Goal: Communication & Community: Ask a question

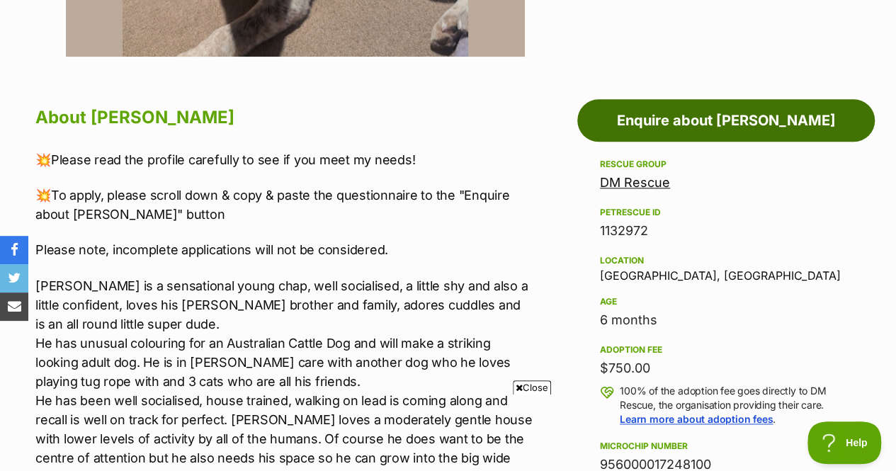
click at [686, 110] on link "Enquire about Billy" at bounding box center [725, 120] width 297 height 42
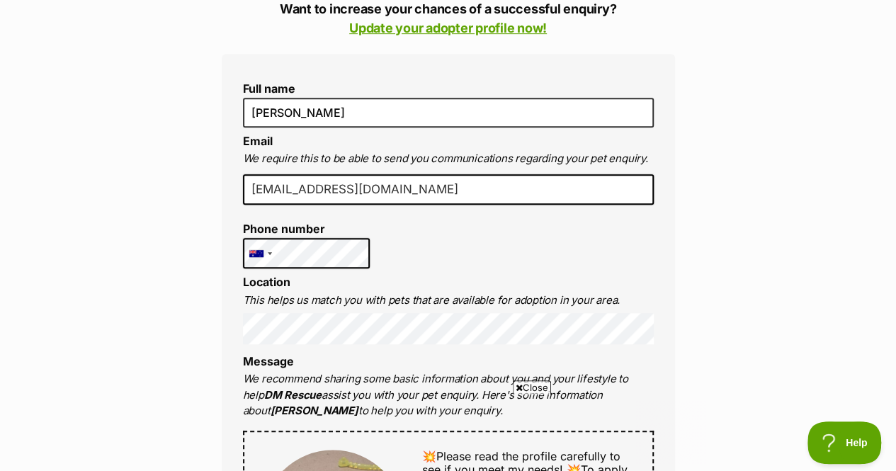
scroll to position [340, 0]
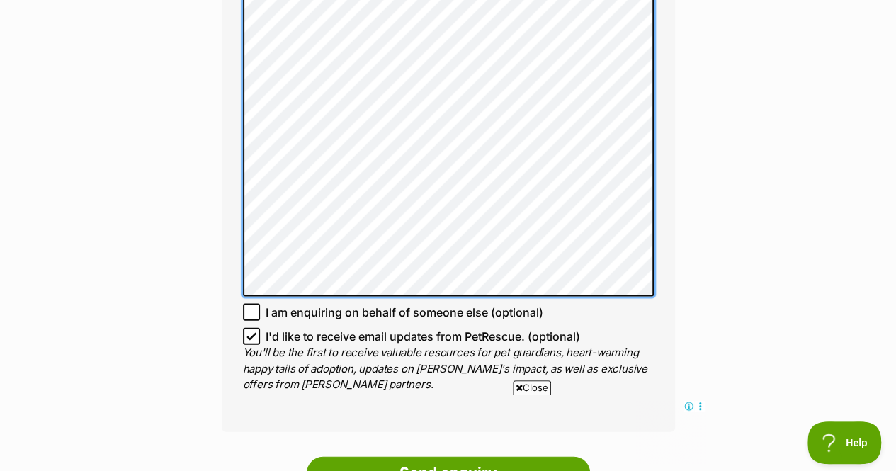
scroll to position [1370, 0]
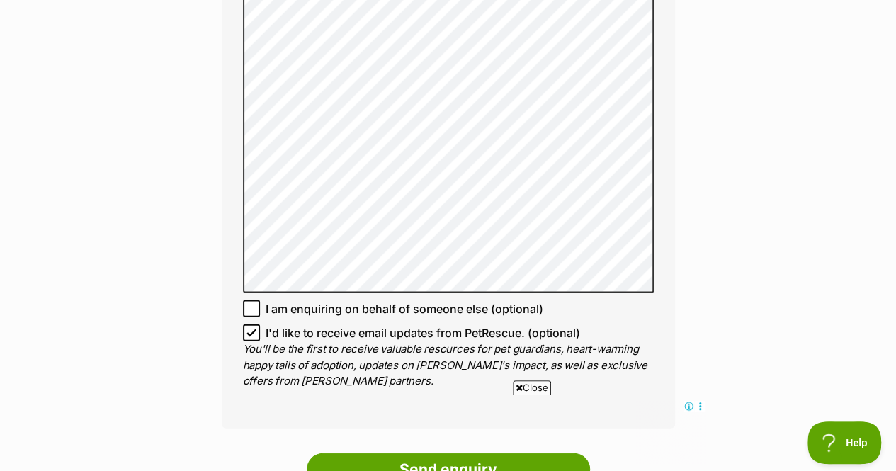
click at [350, 324] on span "I'd like to receive email updates from PetRescue. (optional)" at bounding box center [422, 332] width 314 height 17
click at [260, 324] on input "I'd like to receive email updates from PetRescue. (optional)" at bounding box center [251, 332] width 17 height 17
checkbox input "false"
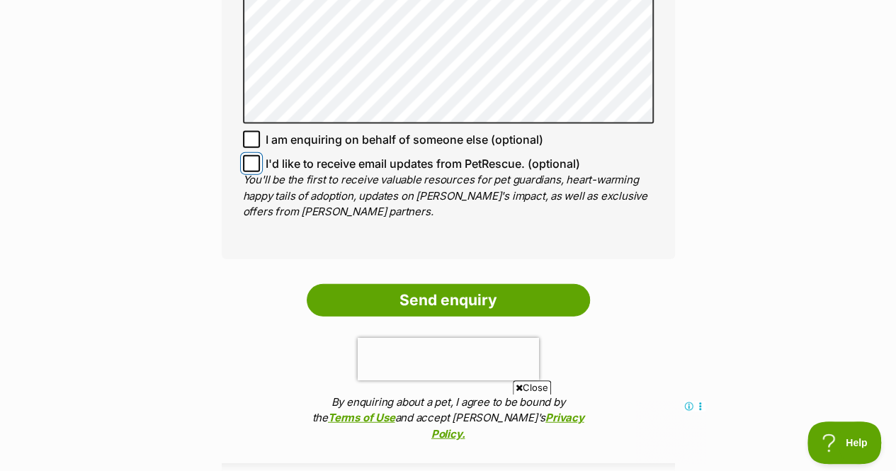
scroll to position [1540, 0]
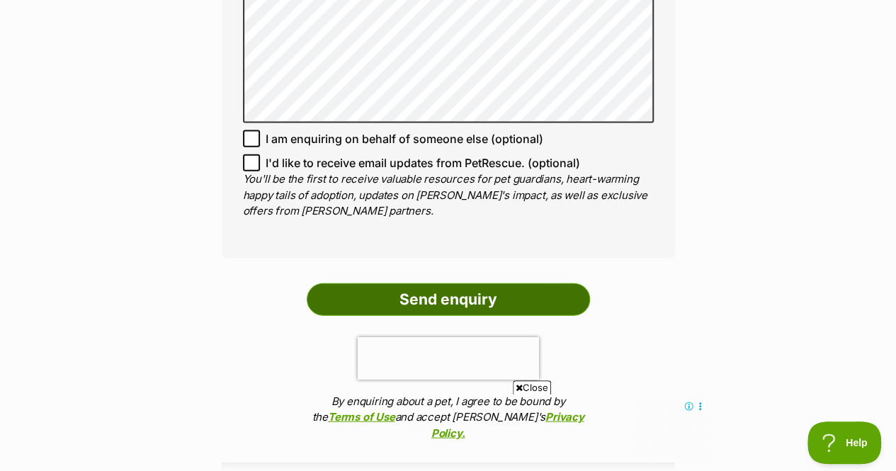
click at [479, 283] on input "Send enquiry" at bounding box center [448, 299] width 283 height 33
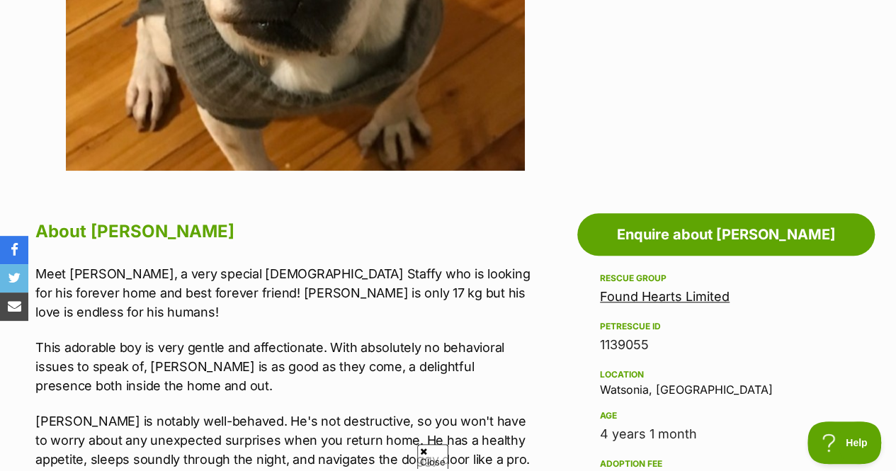
scroll to position [583, 0]
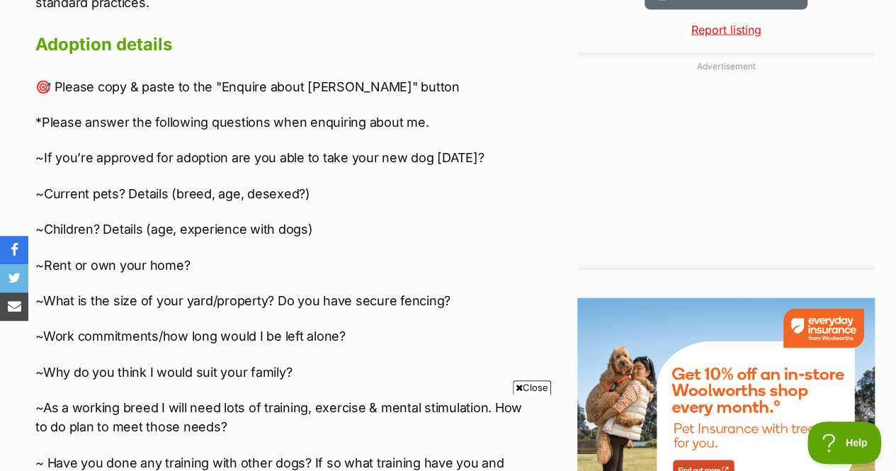
scroll to position [1665, 0]
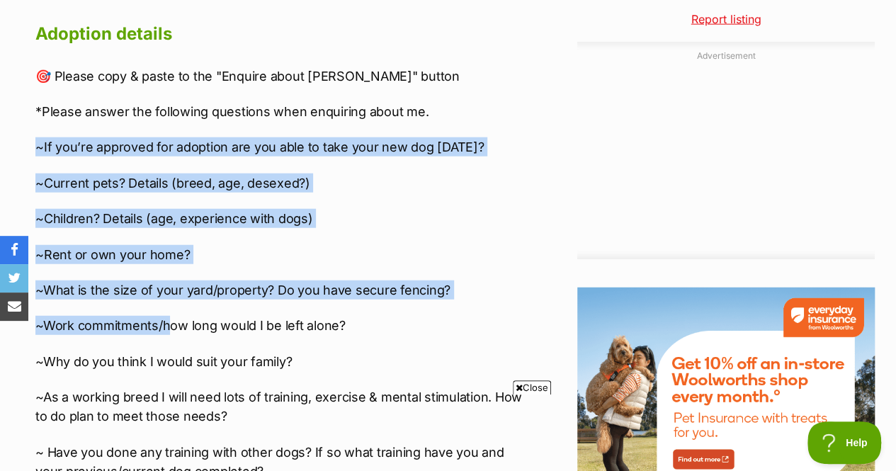
drag, startPoint x: 35, startPoint y: 144, endPoint x: 166, endPoint y: 316, distance: 215.6
click at [166, 316] on div "🎯 Please copy & paste to the "Enquire about Billy" button *Please answer the fo…" at bounding box center [284, 474] width 498 height 814
click at [166, 316] on p "~Work commitments/how long would I be left alone?" at bounding box center [284, 325] width 498 height 19
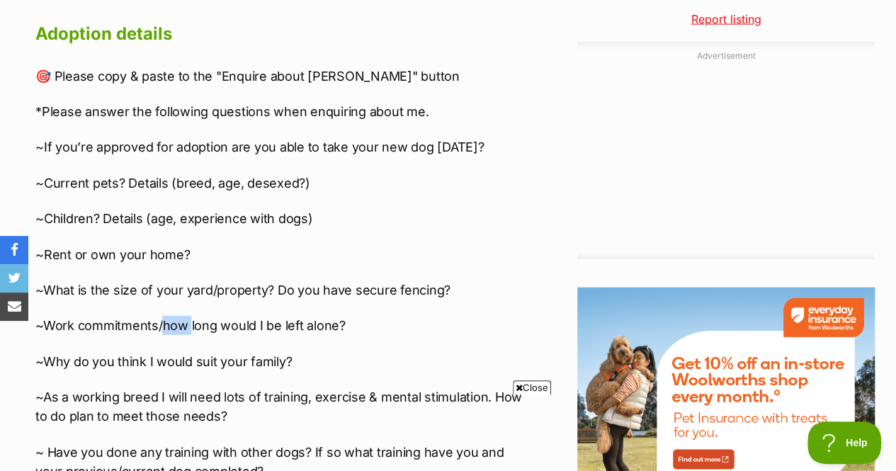
click at [166, 316] on p "~Work commitments/how long would I be left alone?" at bounding box center [284, 325] width 498 height 19
click at [253, 268] on div "🎯 Please copy & paste to the "Enquire about Billy" button *Please answer the fo…" at bounding box center [284, 474] width 498 height 814
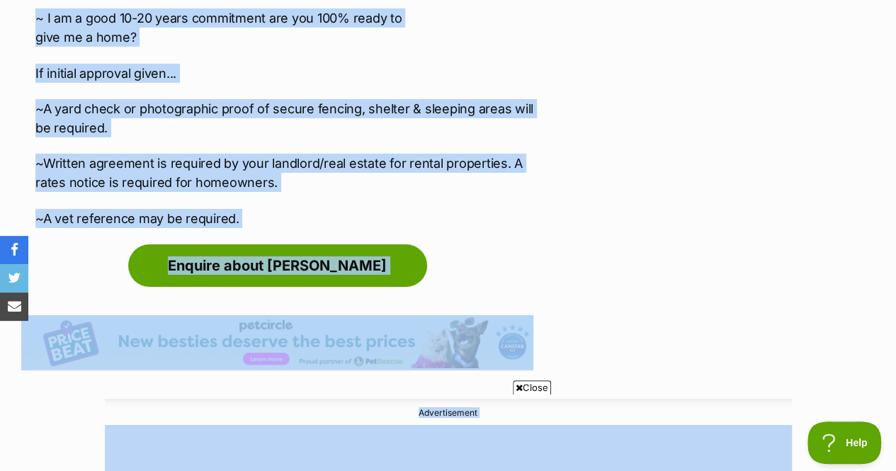
scroll to position [2336, 0]
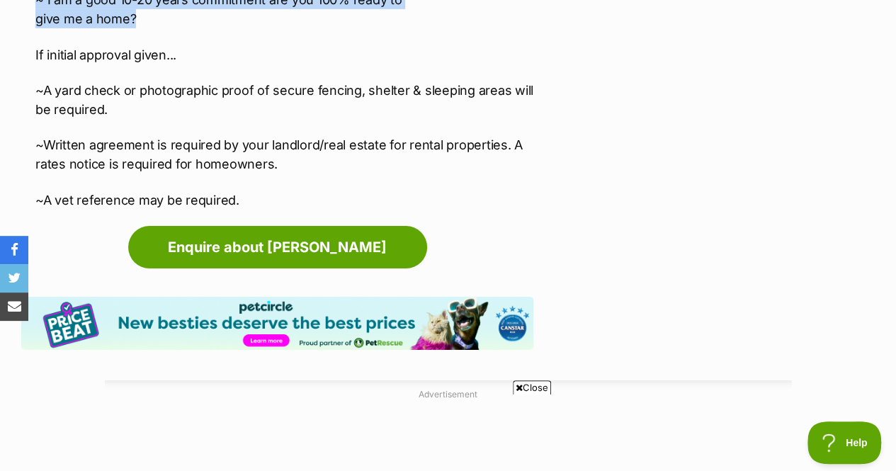
drag, startPoint x: 35, startPoint y: 145, endPoint x: 206, endPoint y: 13, distance: 216.5
copy div "~If you’re approved for adoption are you able to take your new dog within 2 wee…"
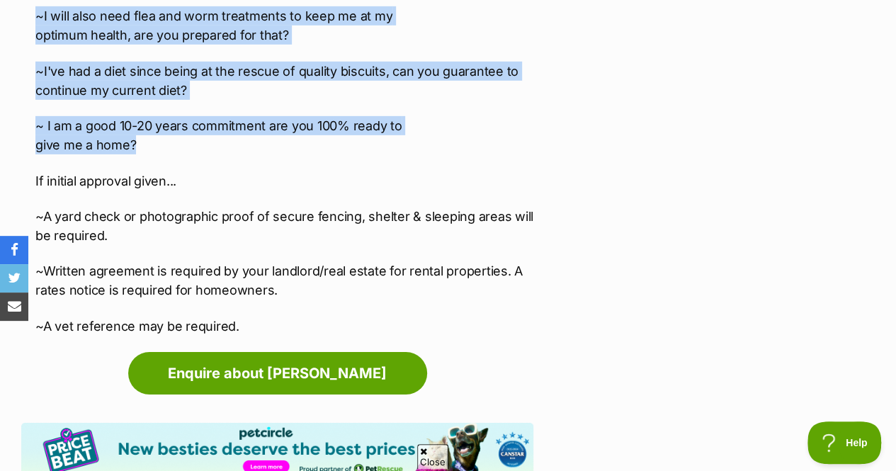
scroll to position [0, 0]
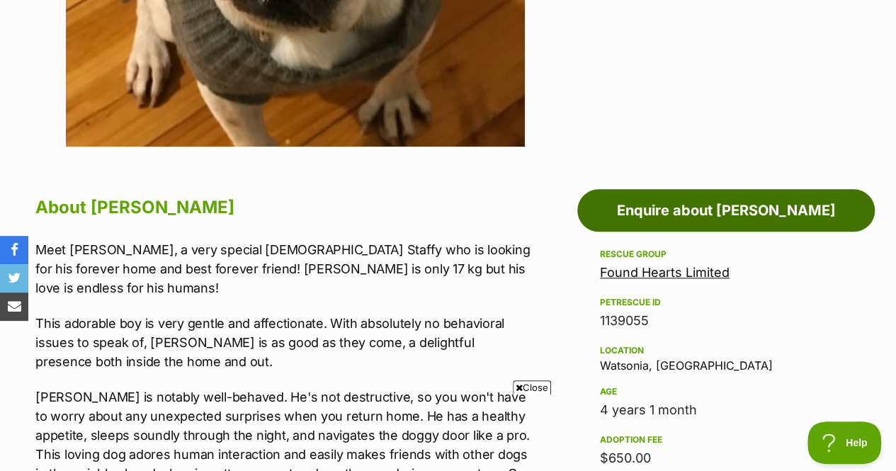
click at [692, 202] on link "Enquire about [PERSON_NAME]" at bounding box center [725, 210] width 297 height 42
